Goal: Complete application form

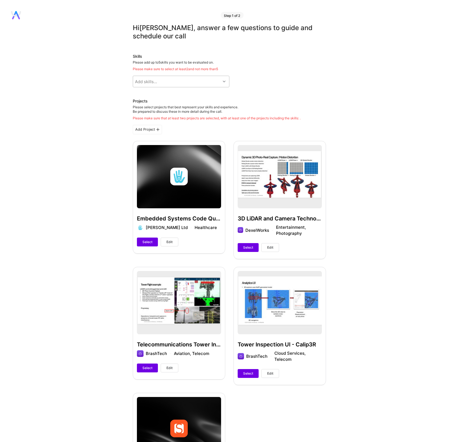
click at [180, 80] on div "Add skills..." at bounding box center [176, 81] width 87 height 11
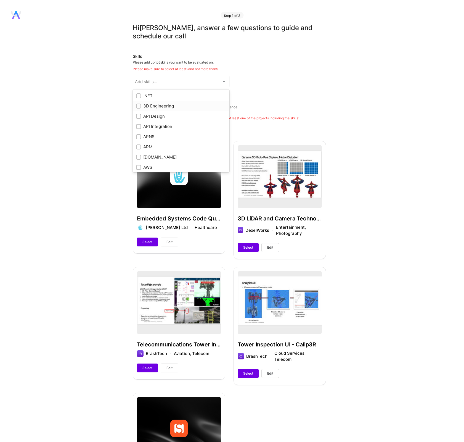
click at [139, 105] on input "checkbox" at bounding box center [139, 106] width 4 height 4
checkbox input "true"
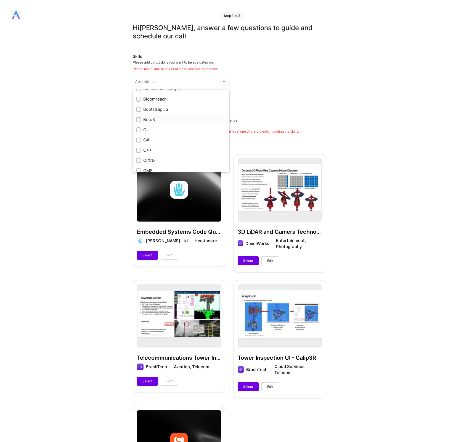
scroll to position [477, 0]
click at [137, 129] on input "checkbox" at bounding box center [139, 130] width 4 height 4
checkbox input "true"
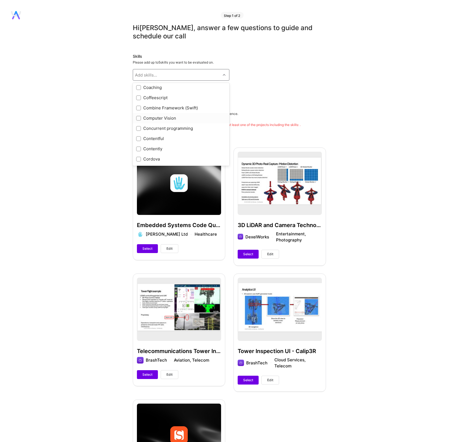
scroll to position [638, 0]
click at [138, 113] on input "checkbox" at bounding box center [139, 115] width 4 height 4
checkbox input "true"
click at [137, 128] on input "checkbox" at bounding box center [139, 130] width 4 height 4
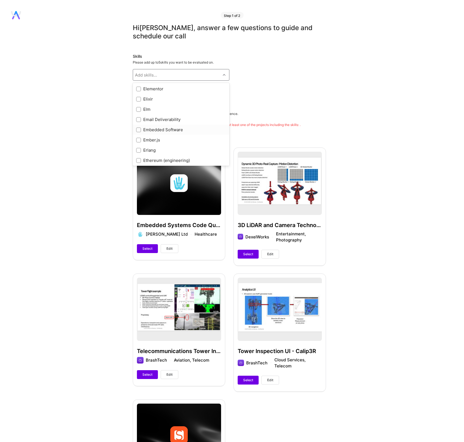
checkbox input "true"
click at [139, 123] on input "checkbox" at bounding box center [139, 123] width 4 height 4
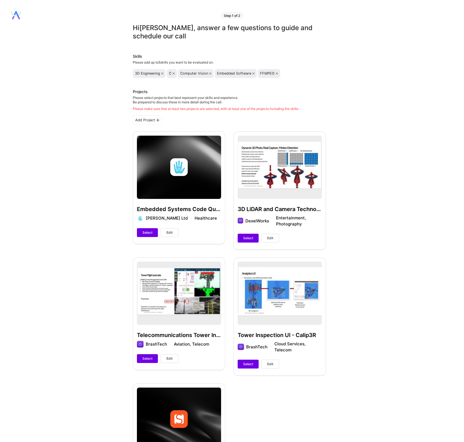
click at [277, 74] on icon at bounding box center [277, 73] width 2 height 2
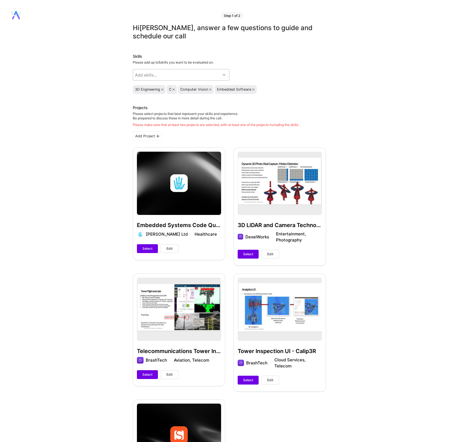
click at [223, 73] on div at bounding box center [225, 74] width 9 height 7
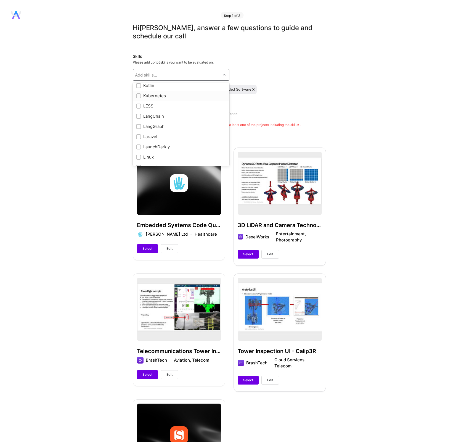
scroll to position [1679, 0]
click at [140, 156] on div at bounding box center [138, 156] width 5 height 5
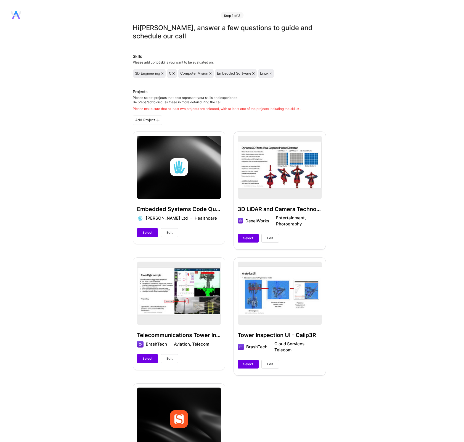
click at [254, 73] on icon at bounding box center [253, 73] width 2 height 2
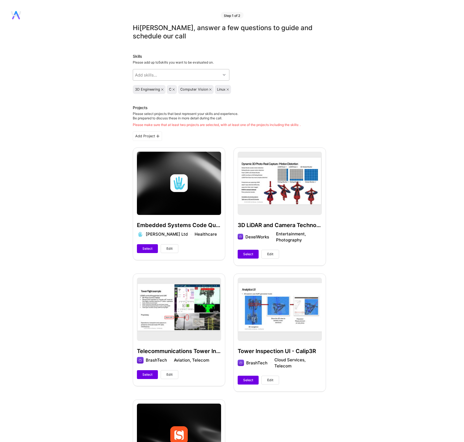
click at [225, 73] on icon at bounding box center [224, 74] width 3 height 3
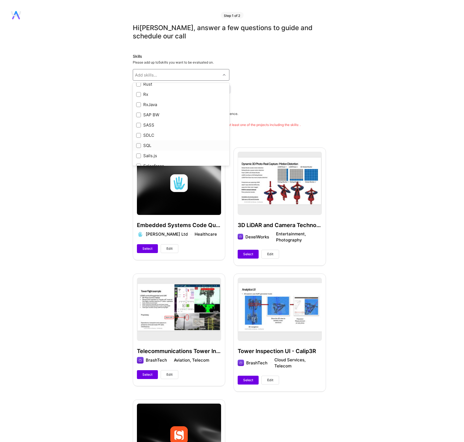
scroll to position [2541, 0]
click at [140, 143] on input "checkbox" at bounding box center [139, 142] width 4 height 4
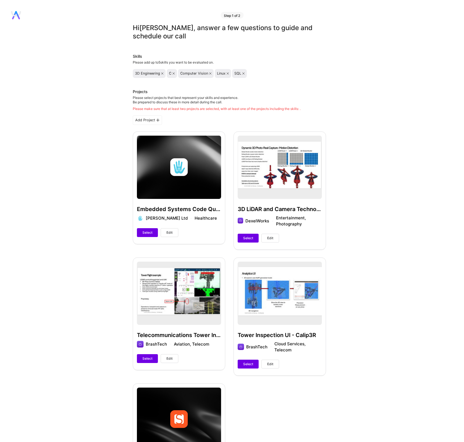
click at [174, 73] on icon at bounding box center [173, 73] width 2 height 2
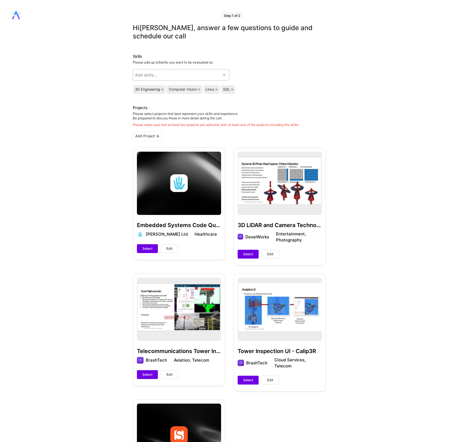
click at [176, 74] on div "Add skills..." at bounding box center [176, 74] width 87 height 11
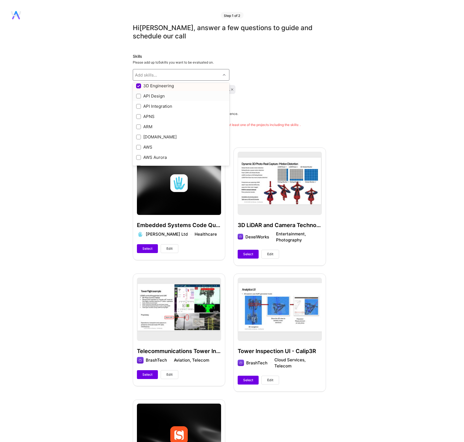
scroll to position [13, 0]
click at [225, 75] on icon at bounding box center [224, 74] width 3 height 3
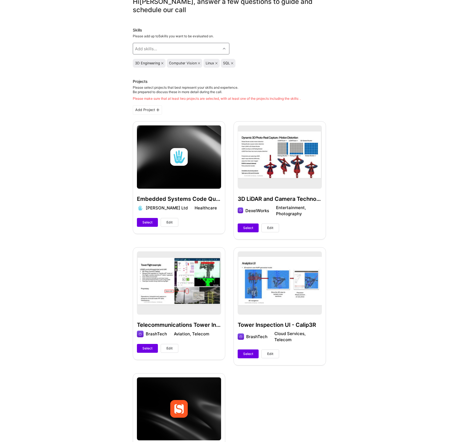
scroll to position [0, 0]
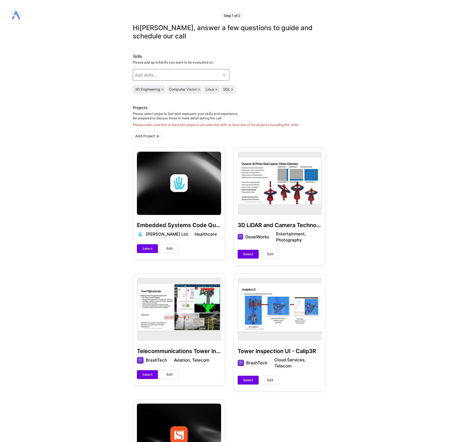
click at [162, 74] on div "Add skills..." at bounding box center [176, 74] width 87 height 11
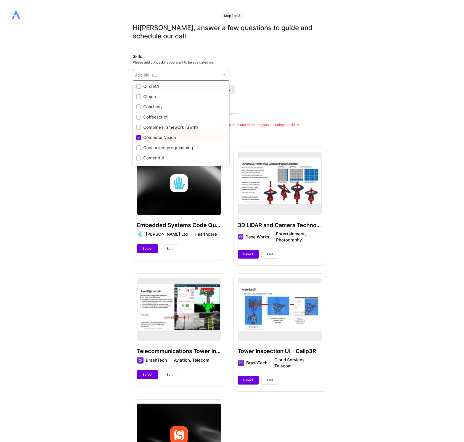
scroll to position [621, 0]
click at [138, 142] on input "checkbox" at bounding box center [139, 142] width 4 height 4
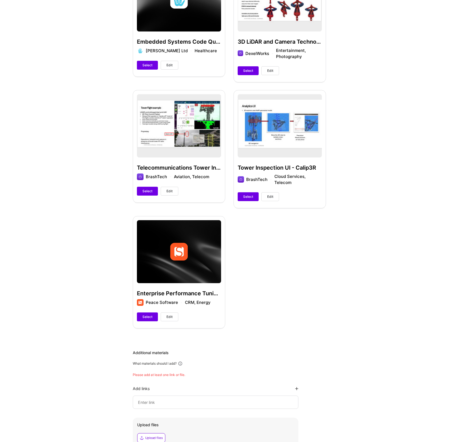
scroll to position [168, 0]
click at [148, 192] on span "Select" at bounding box center [147, 190] width 10 height 5
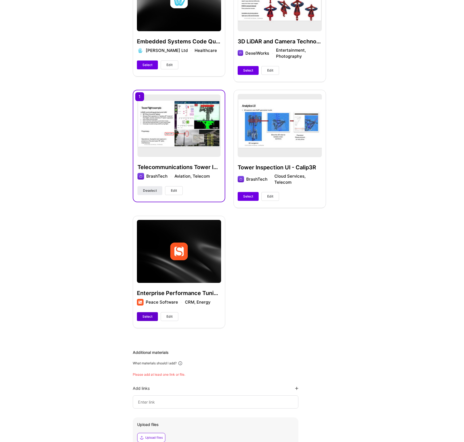
click at [147, 315] on span "Select" at bounding box center [147, 316] width 10 height 5
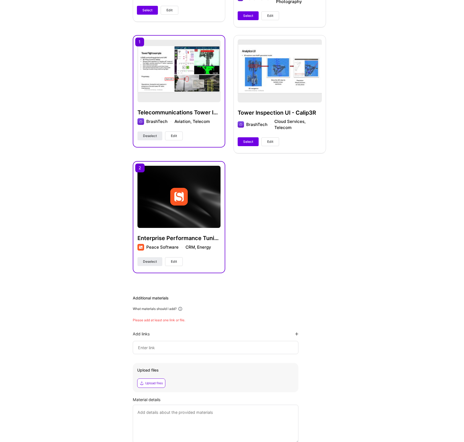
scroll to position [218, 0]
